Goal: Task Accomplishment & Management: Use online tool/utility

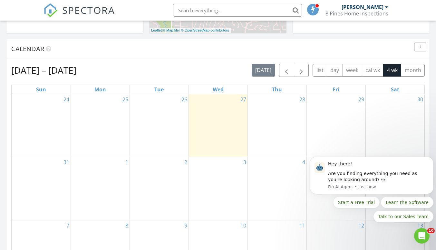
scroll to position [244, 0]
click at [285, 71] on span "button" at bounding box center [286, 70] width 8 height 8
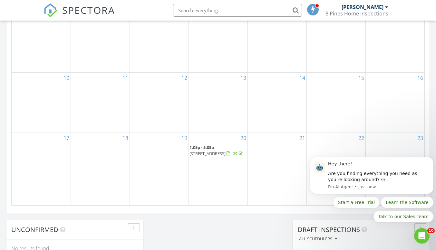
scroll to position [389, 0]
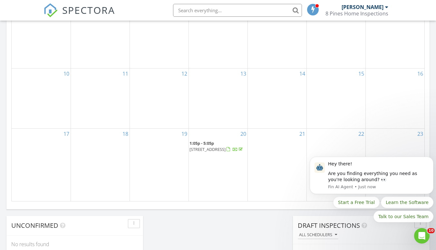
click at [216, 147] on span "14201 SE 45th St, Bellevue 98006" at bounding box center [207, 150] width 36 height 6
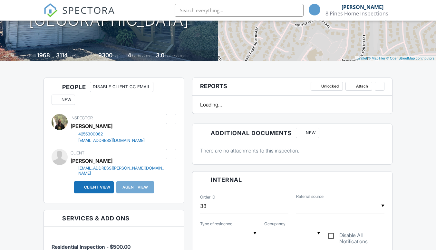
scroll to position [111, 0]
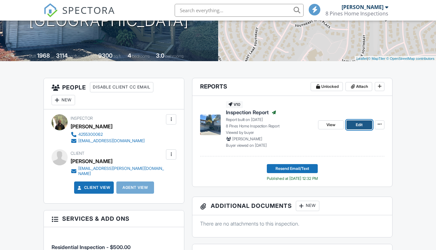
click at [356, 125] on span "Edit" at bounding box center [358, 125] width 7 height 6
